Goal: Find specific page/section: Find specific page/section

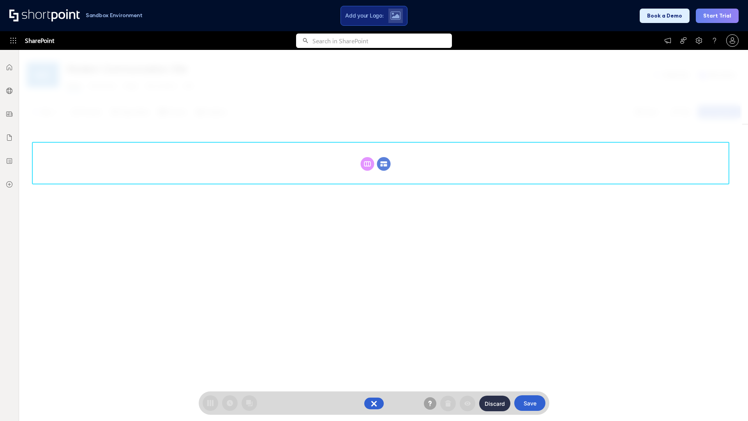
scroll to position [107, 0]
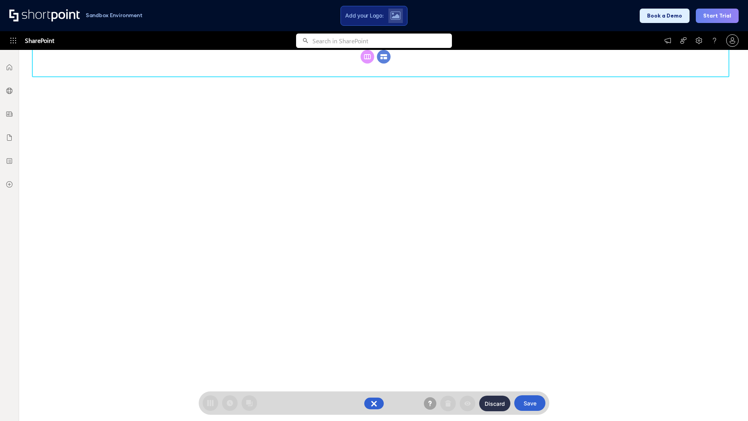
click at [384, 63] on circle at bounding box center [384, 57] width 14 height 14
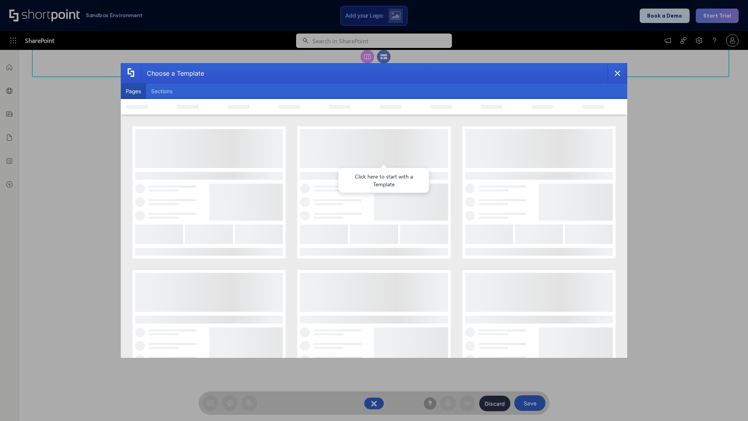
scroll to position [0, 0]
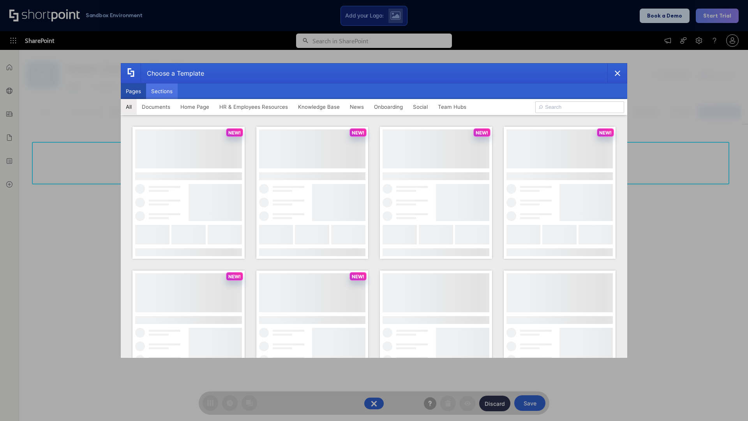
click at [162, 91] on button "Sections" at bounding box center [162, 91] width 32 height 16
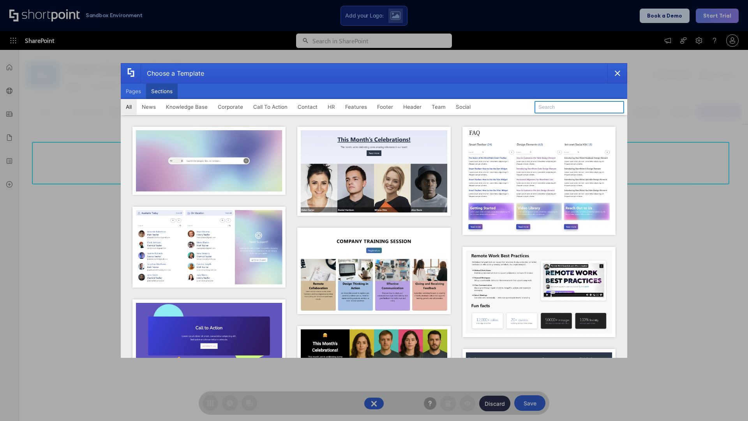
type input "Footer 8"
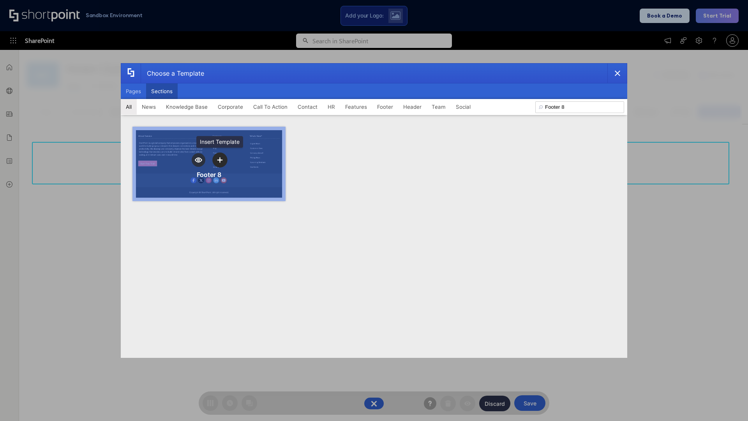
click at [220, 160] on icon "template selector" at bounding box center [219, 159] width 5 height 5
